Goal: Task Accomplishment & Management: Manage account settings

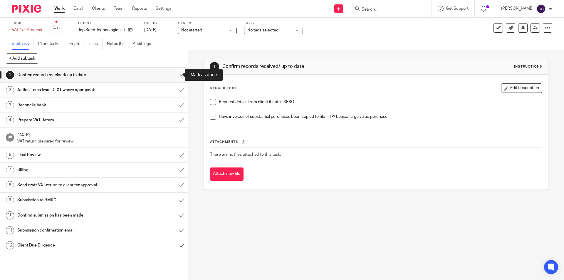
click at [177, 74] on input "submit" at bounding box center [94, 75] width 188 height 15
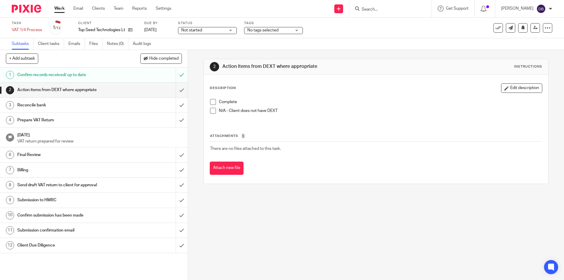
click at [221, 29] on span "Not started" at bounding box center [203, 30] width 44 height 6
click at [204, 52] on li "In progress" at bounding box center [207, 52] width 58 height 12
click at [281, 32] on span "No tags selected" at bounding box center [269, 30] width 44 height 6
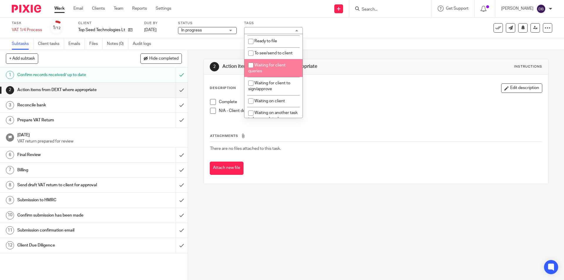
scroll to position [117, 0]
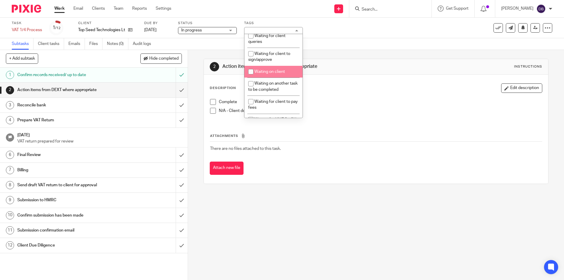
click at [271, 71] on span "Waiting on client" at bounding box center [269, 72] width 31 height 4
checkbox input "true"
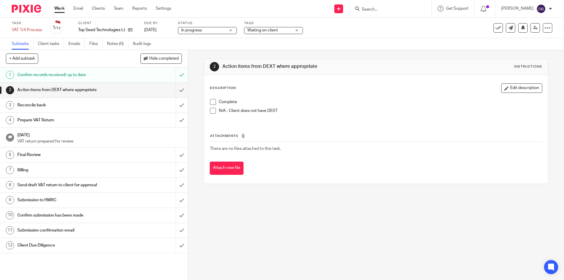
click at [191, 124] on div "2 Action items from DEXT where appropriate Instructions Description Edit descri…" at bounding box center [376, 165] width 376 height 230
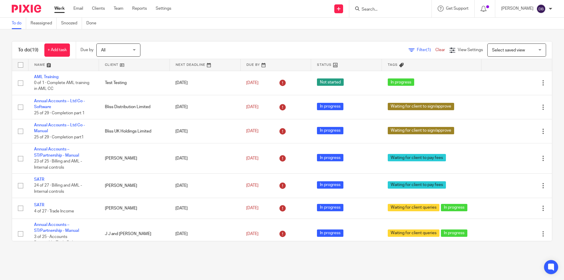
scroll to position [273, 0]
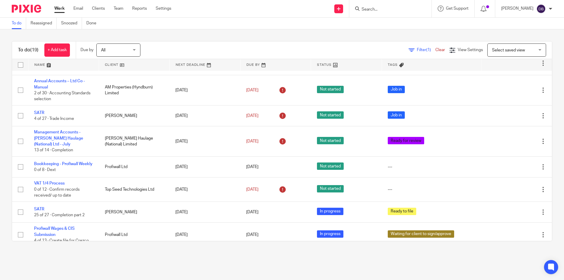
click at [383, 6] on form at bounding box center [392, 8] width 63 height 7
click at [375, 8] on input "Search" at bounding box center [387, 9] width 53 height 5
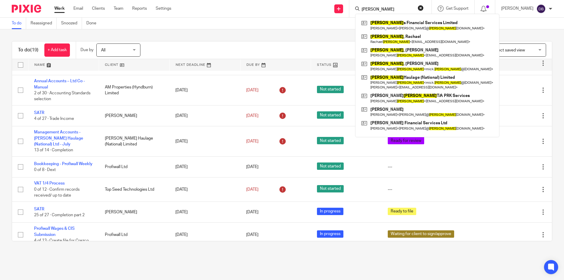
click at [368, 8] on input "Haworth" at bounding box center [387, 9] width 53 height 5
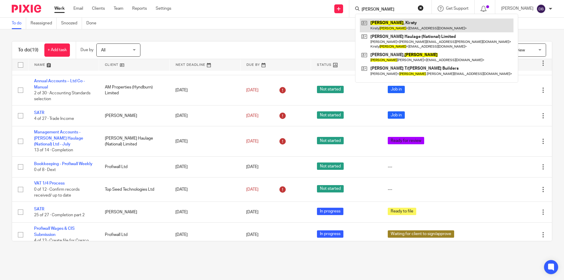
type input "Hillary"
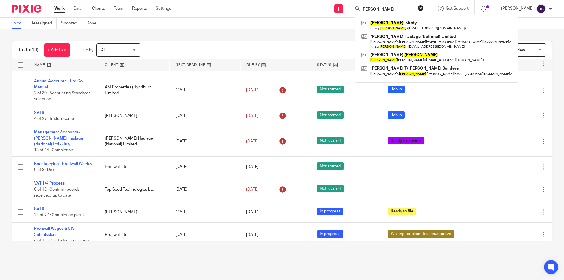
click at [203, 13] on div "Send new email Create task Add client Request signature Hillary Hillary , Kirst…" at bounding box center [372, 8] width 384 height 17
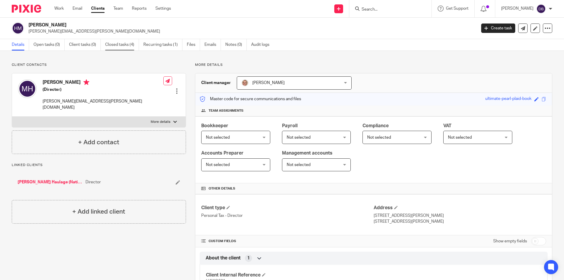
click at [126, 43] on link "Closed tasks (4)" at bounding box center [122, 44] width 34 height 11
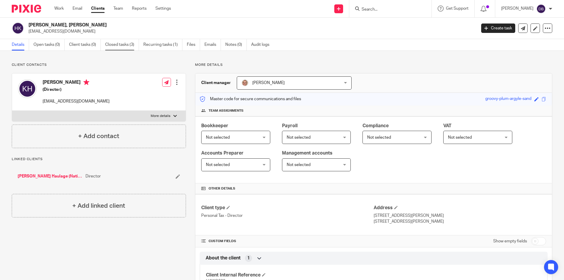
click at [121, 42] on link "Closed tasks (3)" at bounding box center [122, 44] width 34 height 11
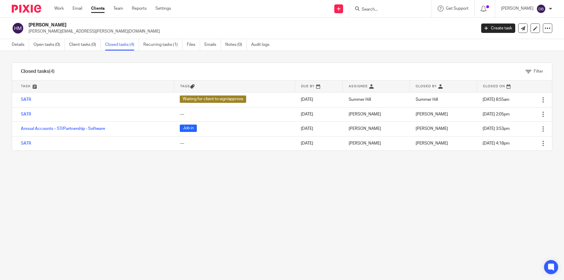
drag, startPoint x: 29, startPoint y: 99, endPoint x: 50, endPoint y: 177, distance: 80.5
click at [49, 188] on div "Filter tasks Only show tasks matching all of these conditions 1 Task name Is Is…" at bounding box center [282, 165] width 564 height 229
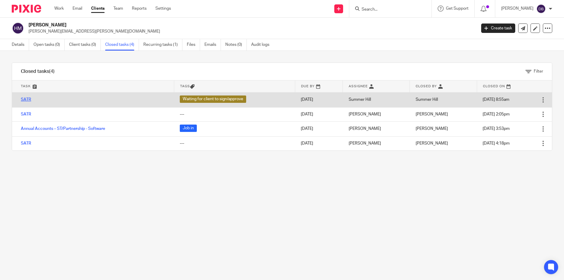
click at [30, 100] on link "SATR" at bounding box center [26, 100] width 10 height 4
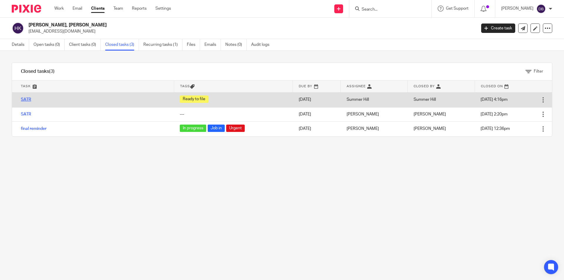
click at [24, 98] on link "SATR" at bounding box center [26, 100] width 10 height 4
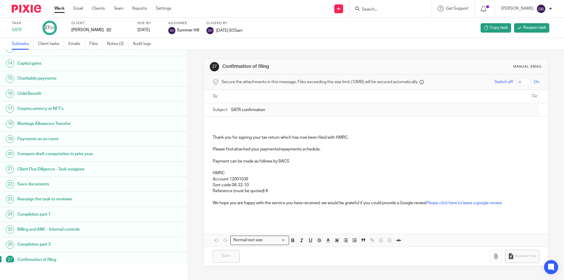
scroll to position [117, 0]
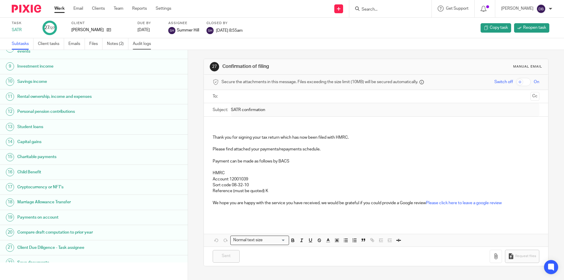
click at [149, 44] on link "Audit logs" at bounding box center [144, 43] width 23 height 11
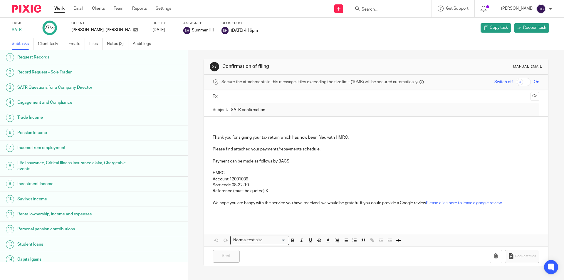
scroll to position [10, 0]
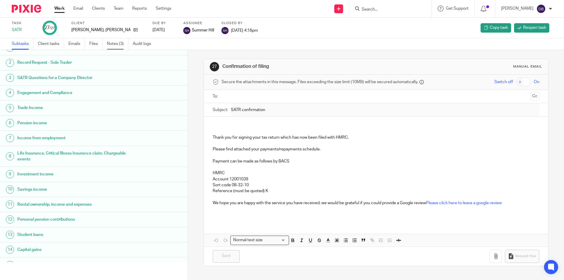
click at [118, 45] on link "Notes (3)" at bounding box center [117, 43] width 21 height 11
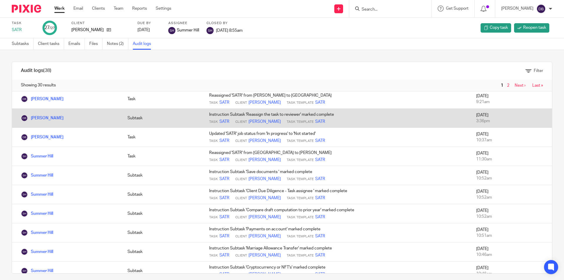
scroll to position [98, 0]
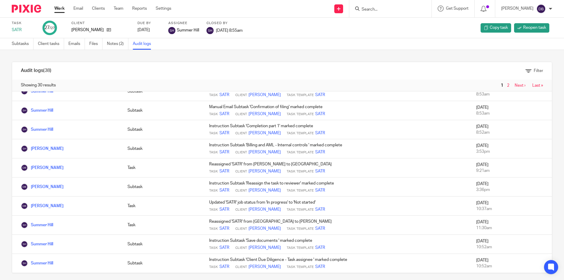
click at [384, 6] on form at bounding box center [392, 8] width 63 height 7
click at [377, 9] on input "Search" at bounding box center [387, 9] width 53 height 5
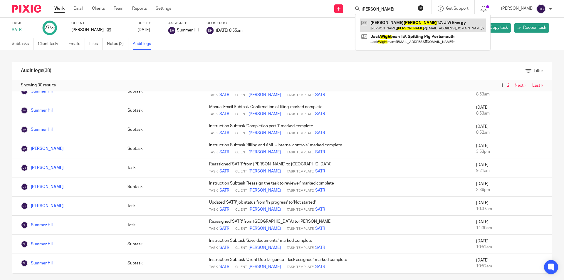
type input "Wright"
click at [402, 22] on link at bounding box center [423, 26] width 126 height 14
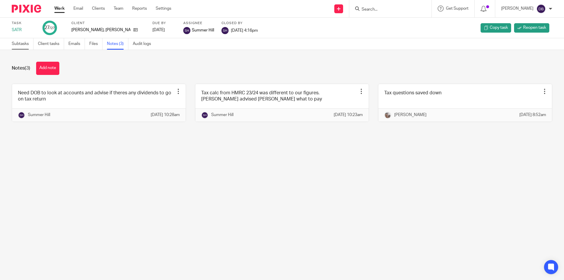
click at [26, 45] on link "Subtasks" at bounding box center [23, 43] width 22 height 11
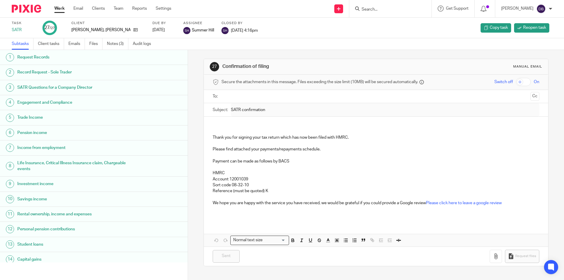
click at [142, 44] on link "Audit logs" at bounding box center [144, 43] width 23 height 11
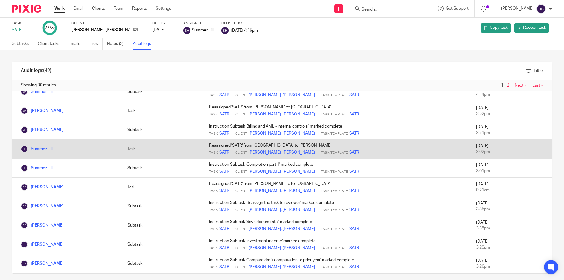
scroll to position [98, 0]
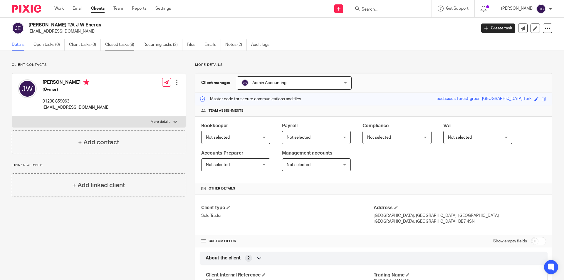
click at [124, 45] on link "Closed tasks (8)" at bounding box center [122, 44] width 34 height 11
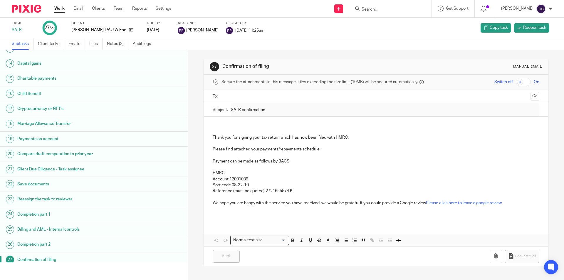
scroll to position [201, 0]
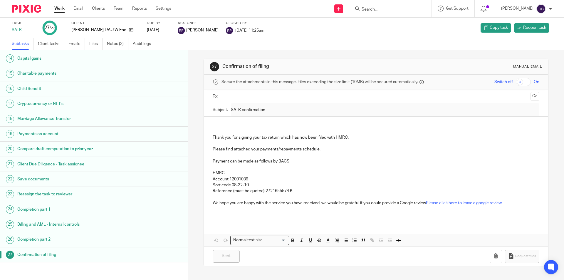
click at [100, 206] on h1 "Completion part 1" at bounding box center [72, 209] width 110 height 9
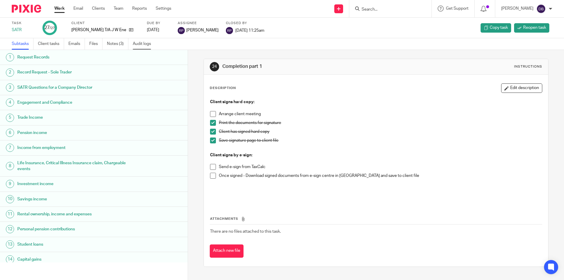
click at [144, 43] on link "Audit logs" at bounding box center [144, 43] width 23 height 11
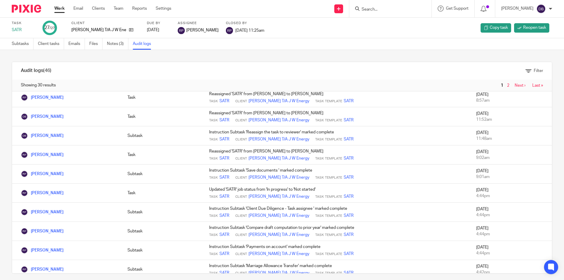
scroll to position [245, 0]
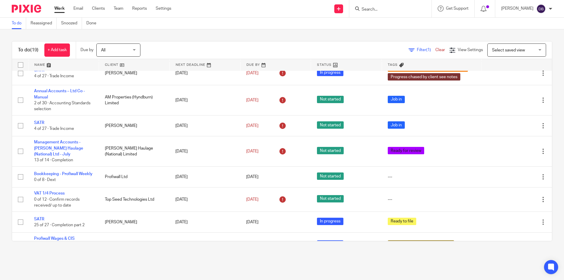
scroll to position [234, 0]
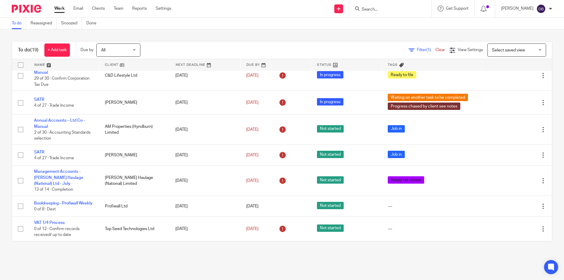
click at [58, 9] on link "Work" at bounding box center [59, 9] width 10 height 6
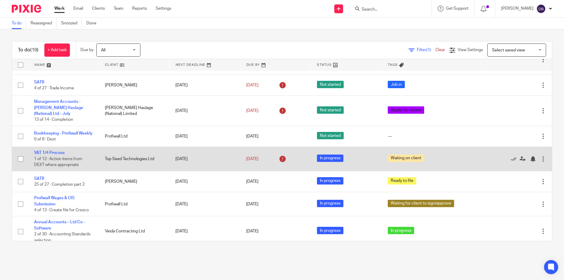
scroll to position [312, 0]
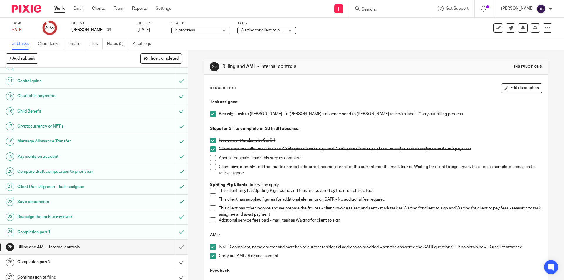
scroll to position [201, 0]
